Goal: Navigation & Orientation: Find specific page/section

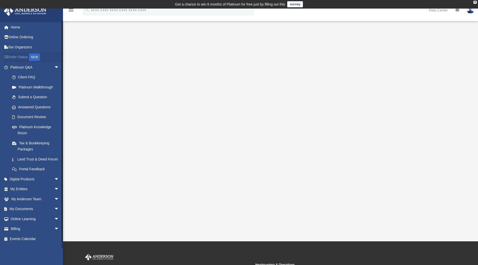
click at [38, 55] on div "NEW" at bounding box center [34, 57] width 11 height 8
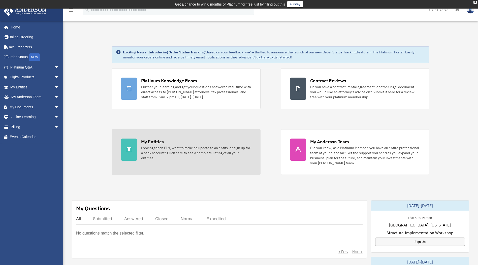
click at [127, 149] on icon at bounding box center [129, 150] width 6 height 6
click at [148, 144] on div "My Entities" at bounding box center [152, 142] width 23 height 6
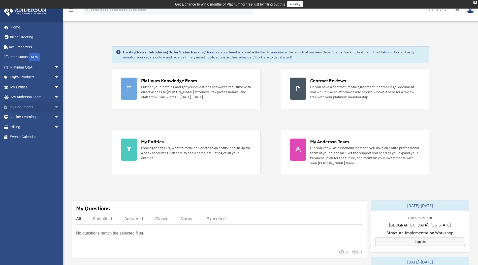
click at [35, 105] on link "My Documents arrow_drop_down" at bounding box center [35, 107] width 63 height 10
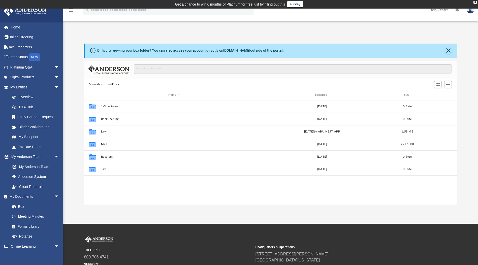
scroll to position [111, 370]
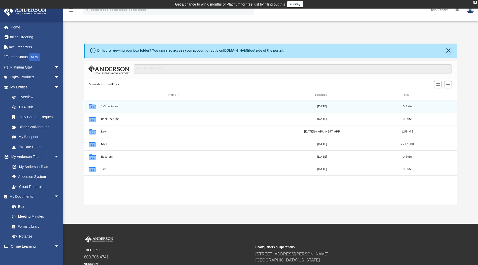
click at [109, 106] on button "1-Structures" at bounding box center [174, 106] width 146 height 3
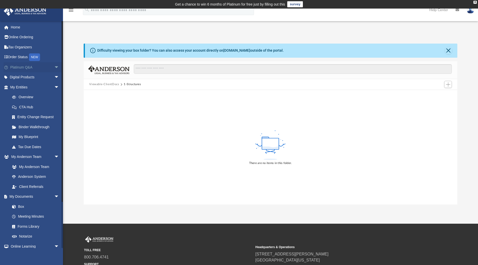
click at [25, 65] on link "Platinum Q&A arrow_drop_down" at bounding box center [35, 67] width 63 height 10
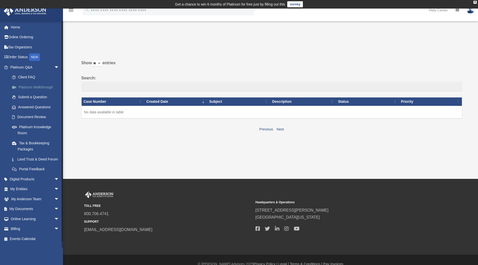
click at [35, 85] on link "Platinum Walkthrough" at bounding box center [37, 87] width 60 height 10
